Goal: Task Accomplishment & Management: Manage account settings

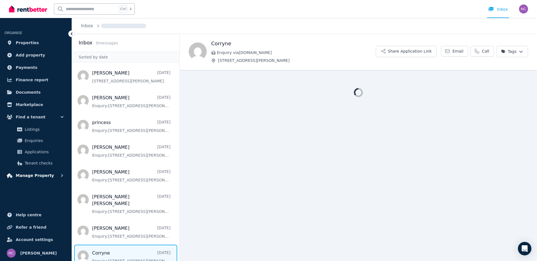
click at [35, 174] on span "Manage Property" at bounding box center [35, 175] width 38 height 7
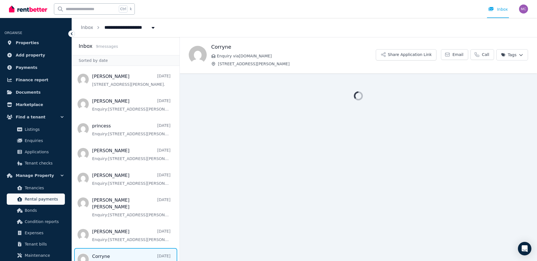
click at [38, 197] on span "Rental payments" at bounding box center [44, 198] width 38 height 7
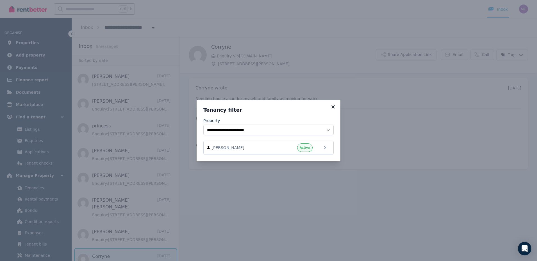
click at [334, 107] on icon at bounding box center [333, 106] width 6 height 5
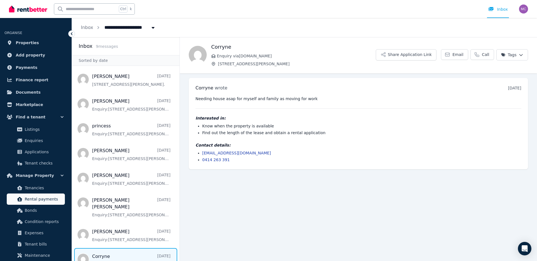
click at [41, 201] on span "Rental payments" at bounding box center [44, 198] width 38 height 7
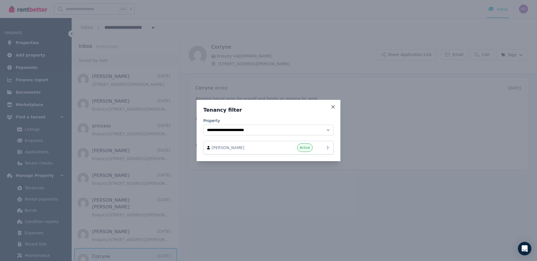
click at [226, 148] on span "Corryne Wilson" at bounding box center [244, 148] width 64 height 6
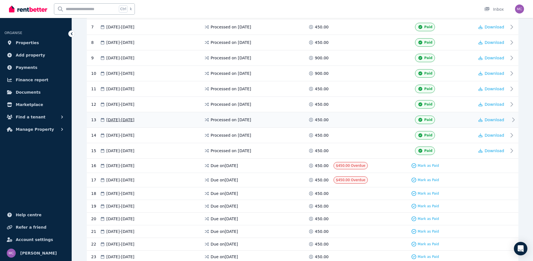
scroll to position [281, 0]
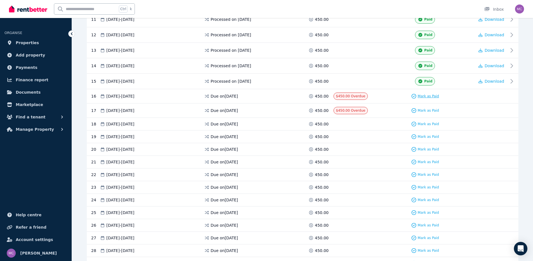
click at [427, 95] on span "Mark as Paid" at bounding box center [427, 96] width 21 height 4
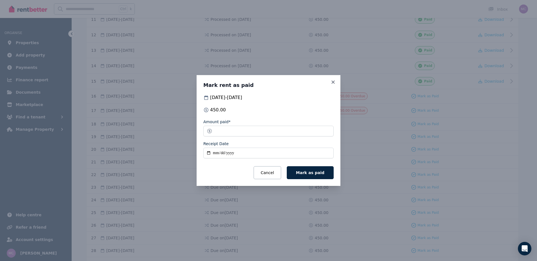
click at [208, 154] on input "Receipt Date" at bounding box center [268, 152] width 130 height 11
type input "**********"
click at [306, 174] on span "Mark as paid" at bounding box center [310, 172] width 28 height 4
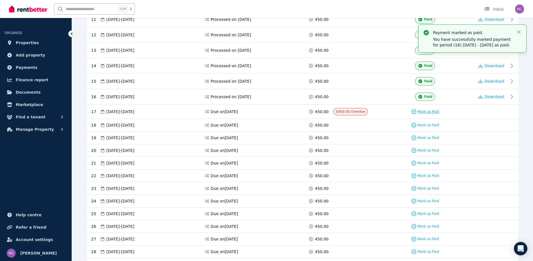
click at [421, 112] on span "Mark as Paid" at bounding box center [427, 111] width 21 height 4
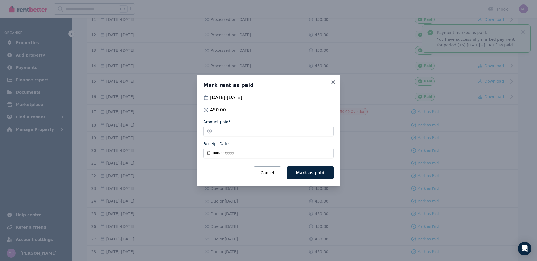
click at [207, 153] on input "Receipt Date" at bounding box center [268, 152] width 130 height 11
type input "**********"
click at [326, 173] on button "Mark as paid" at bounding box center [310, 172] width 47 height 13
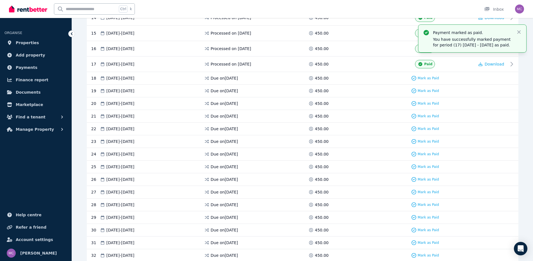
scroll to position [319, 0]
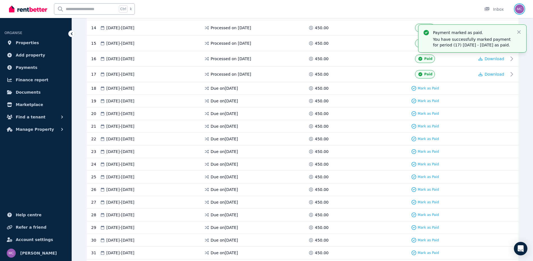
click at [519, 10] on img "button" at bounding box center [519, 8] width 9 height 9
click at [495, 75] on span "Logout" at bounding box center [497, 74] width 54 height 10
